Goal: Check status: Check status

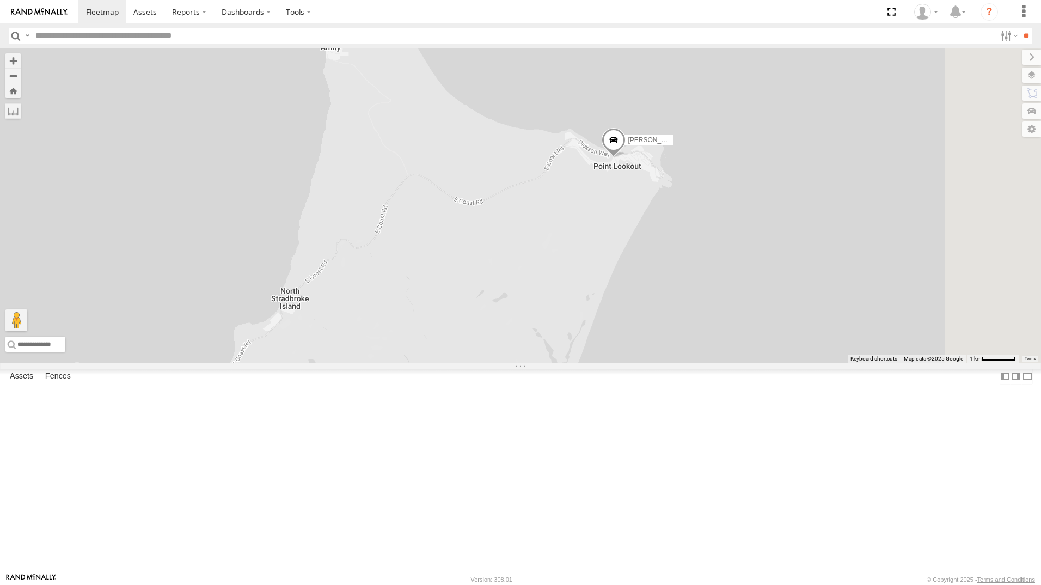
click at [0, 0] on div "[PERSON_NAME] - 347FB3" at bounding box center [0, 0] width 0 height 0
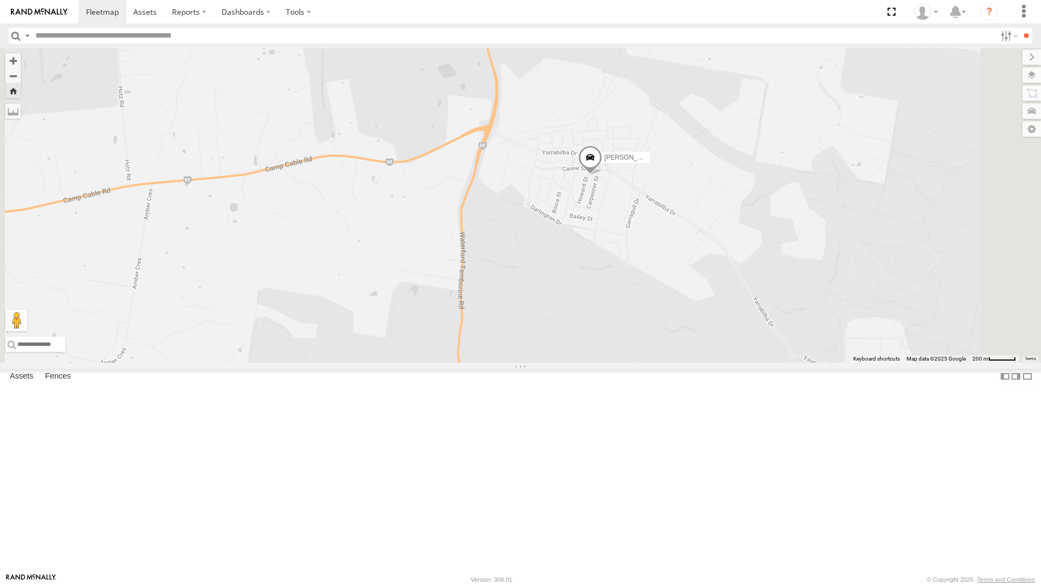
drag, startPoint x: 671, startPoint y: 220, endPoint x: 634, endPoint y: 309, distance: 96.1
click at [634, 309] on div "[PERSON_NAME] - 347FB3" at bounding box center [520, 205] width 1041 height 315
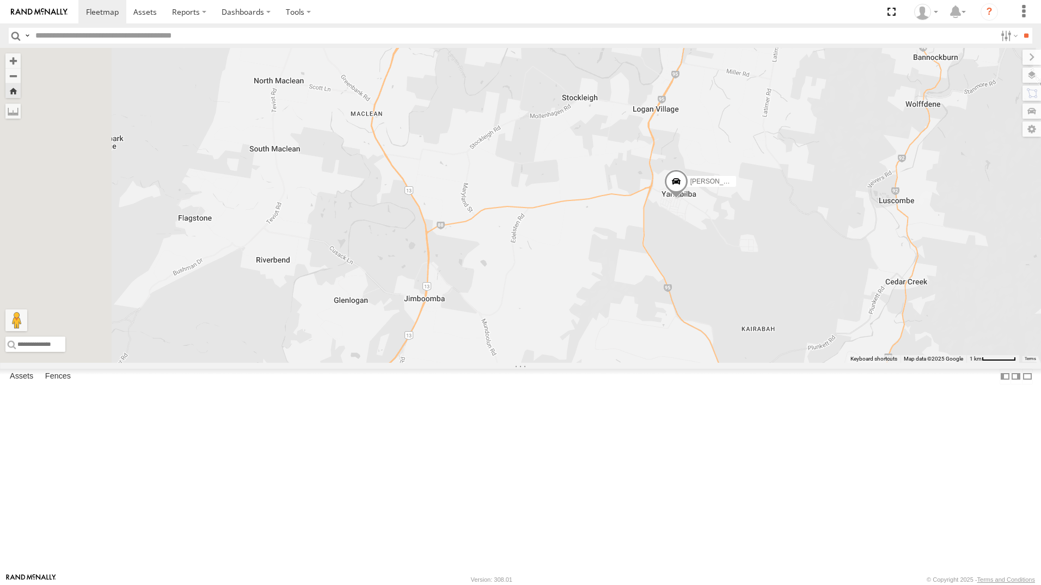
drag, startPoint x: 636, startPoint y: 277, endPoint x: 660, endPoint y: 263, distance: 27.5
click at [660, 263] on div "[PERSON_NAME] - 347FB3" at bounding box center [520, 205] width 1041 height 315
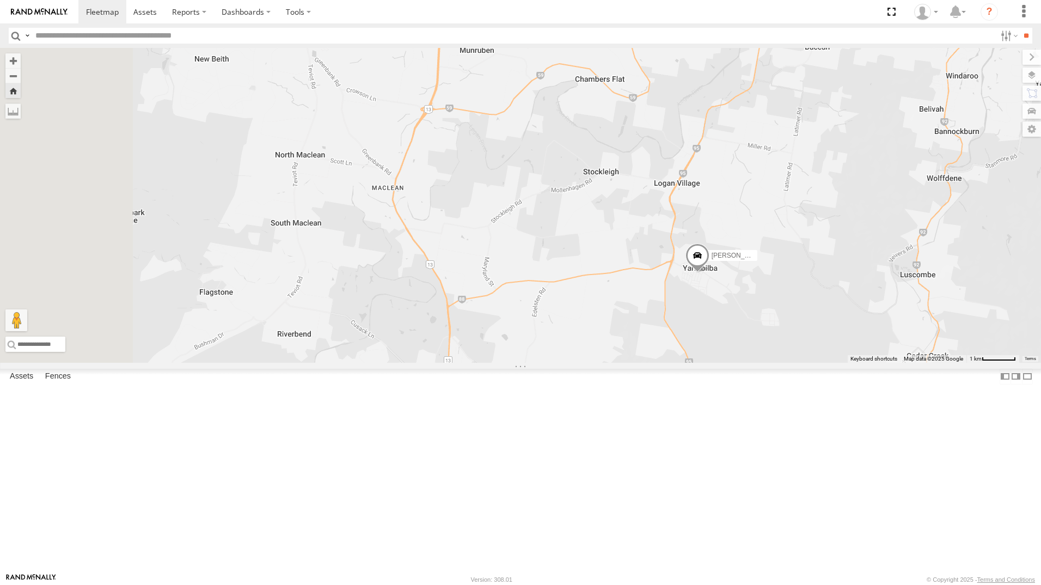
drag, startPoint x: 629, startPoint y: 270, endPoint x: 648, endPoint y: 339, distance: 71.0
click at [648, 339] on div "[PERSON_NAME] - 347FB3" at bounding box center [520, 205] width 1041 height 315
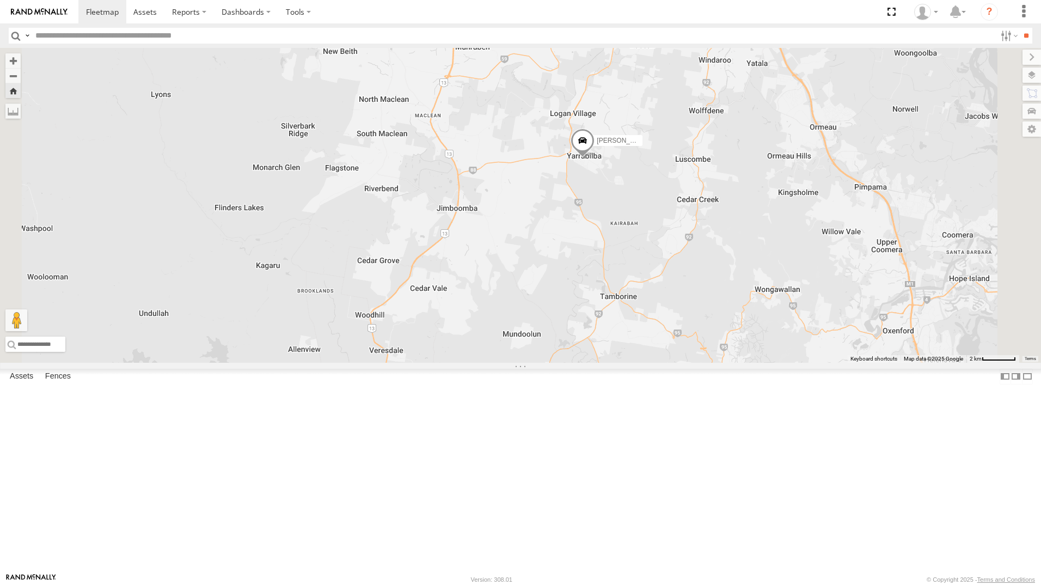
drag, startPoint x: 512, startPoint y: 414, endPoint x: 550, endPoint y: 330, distance: 91.6
click at [550, 330] on div "[PERSON_NAME] - 347FB3" at bounding box center [520, 205] width 1041 height 315
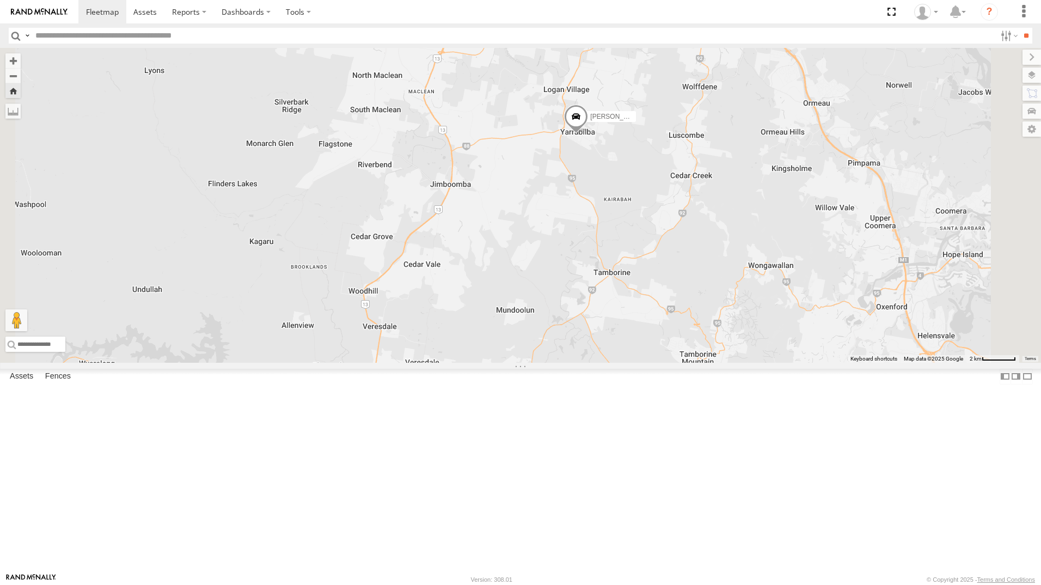
drag, startPoint x: 631, startPoint y: 385, endPoint x: 629, endPoint y: 378, distance: 7.6
click at [629, 362] on div "[PERSON_NAME] - 347FB3" at bounding box center [520, 205] width 1041 height 315
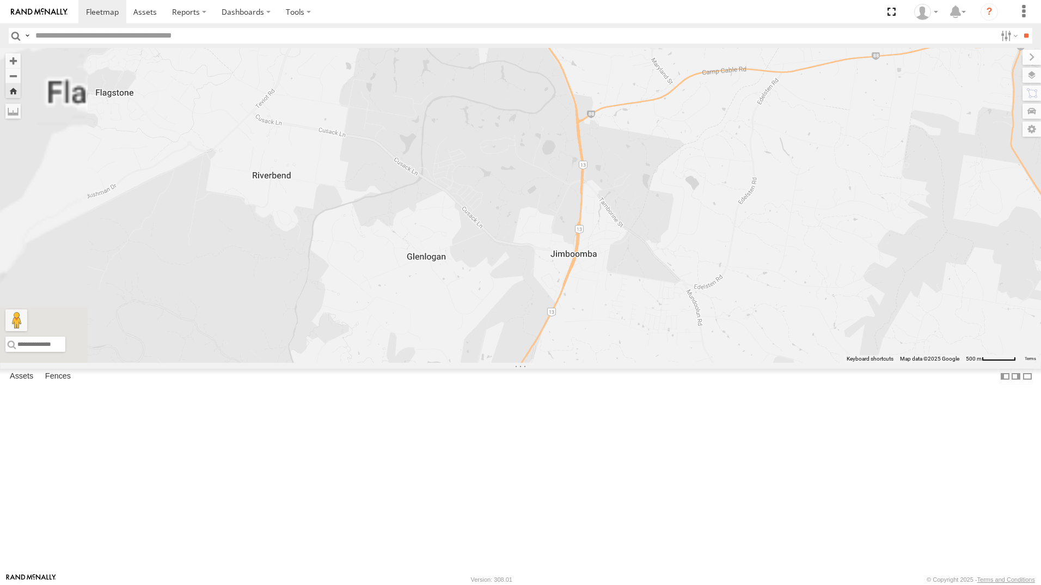
drag, startPoint x: 588, startPoint y: 195, endPoint x: 623, endPoint y: 330, distance: 138.7
click at [623, 330] on div "[PERSON_NAME] - 347FB3" at bounding box center [520, 205] width 1041 height 315
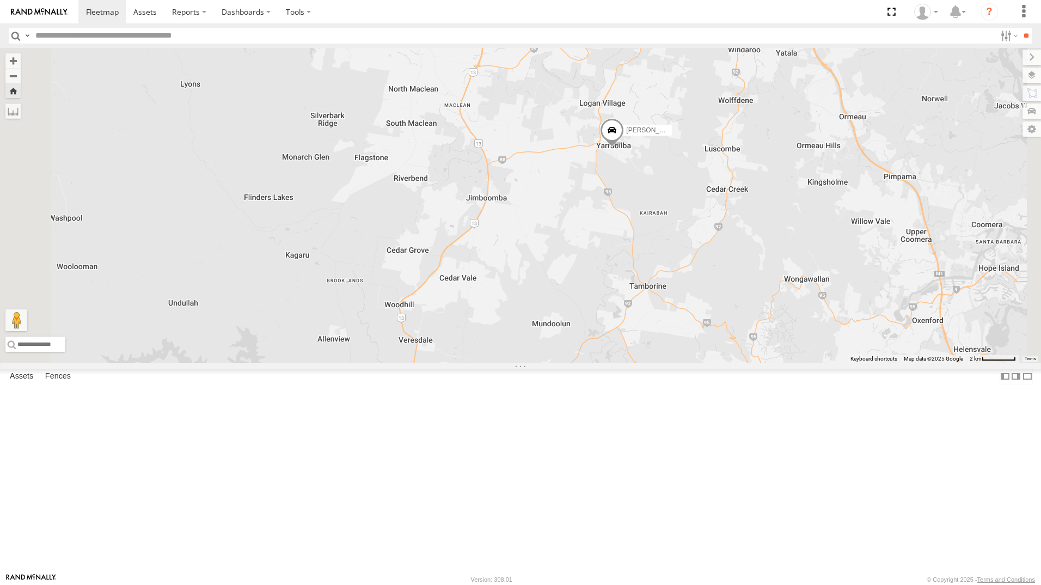
drag, startPoint x: 736, startPoint y: 275, endPoint x: 724, endPoint y: 278, distance: 12.2
click at [724, 278] on div "[PERSON_NAME] - 347FB3" at bounding box center [520, 205] width 1041 height 315
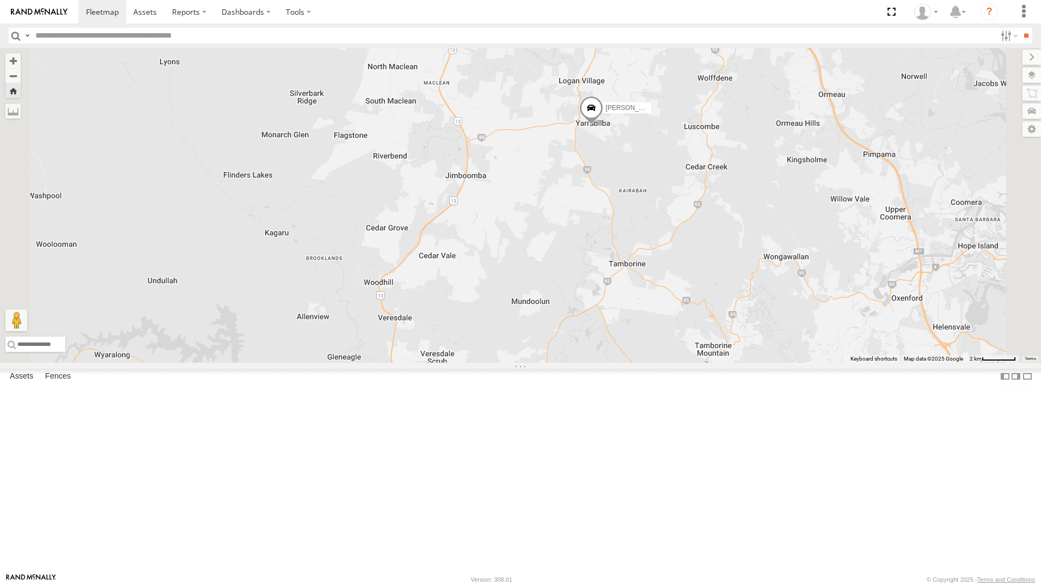
drag, startPoint x: 788, startPoint y: 367, endPoint x: 767, endPoint y: 345, distance: 30.1
click at [767, 345] on div "[PERSON_NAME] - 347FB3" at bounding box center [520, 205] width 1041 height 315
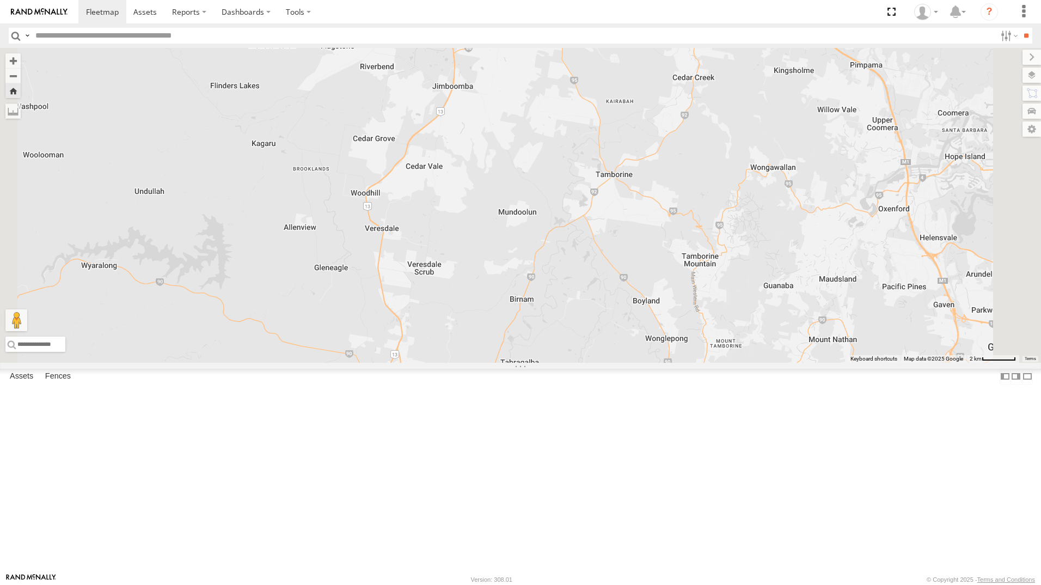
drag, startPoint x: 769, startPoint y: 345, endPoint x: 755, endPoint y: 253, distance: 92.4
click at [755, 253] on div "[PERSON_NAME] - 347FB3" at bounding box center [520, 205] width 1041 height 315
click at [619, 65] on div "[PERSON_NAME] - 347FB3" at bounding box center [520, 205] width 1041 height 315
